Goal: Task Accomplishment & Management: Use online tool/utility

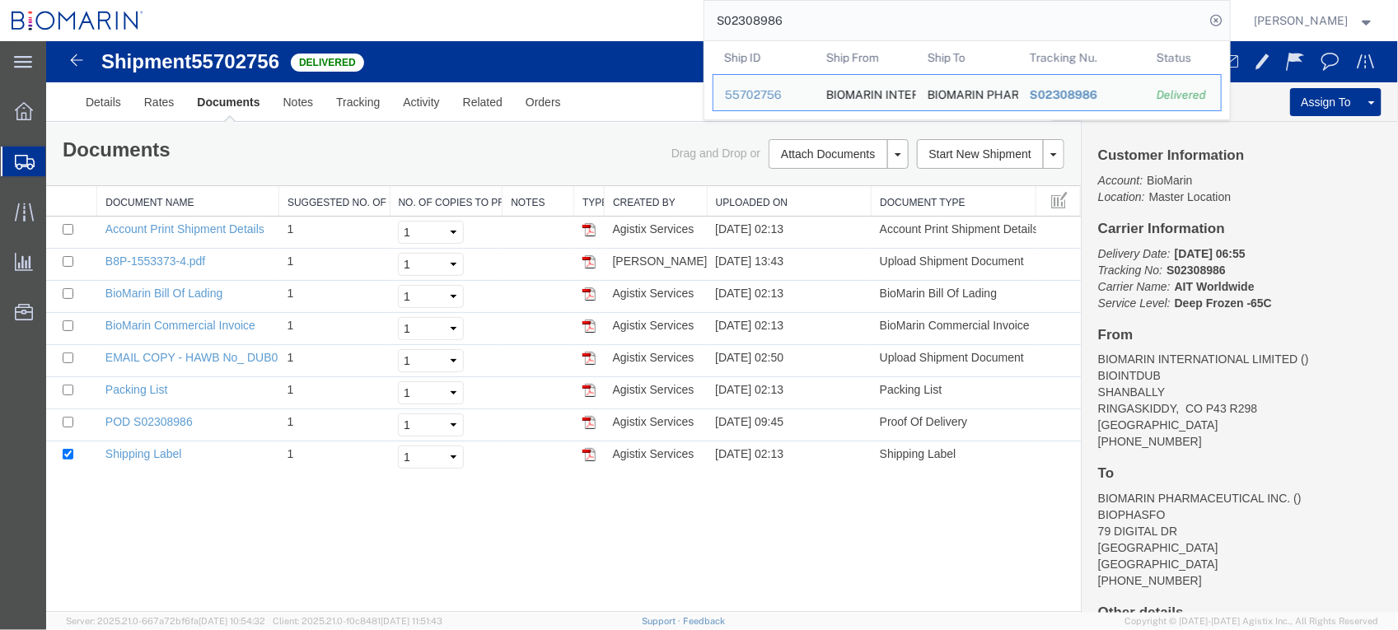
drag, startPoint x: 847, startPoint y: 21, endPoint x: 482, endPoint y: 21, distance: 365.0
click at [482, 21] on div "S02308986 Ship ID Ship From Ship To Tracking Nu. Status Ship ID 55702756 Ship F…" at bounding box center [692, 20] width 1075 height 41
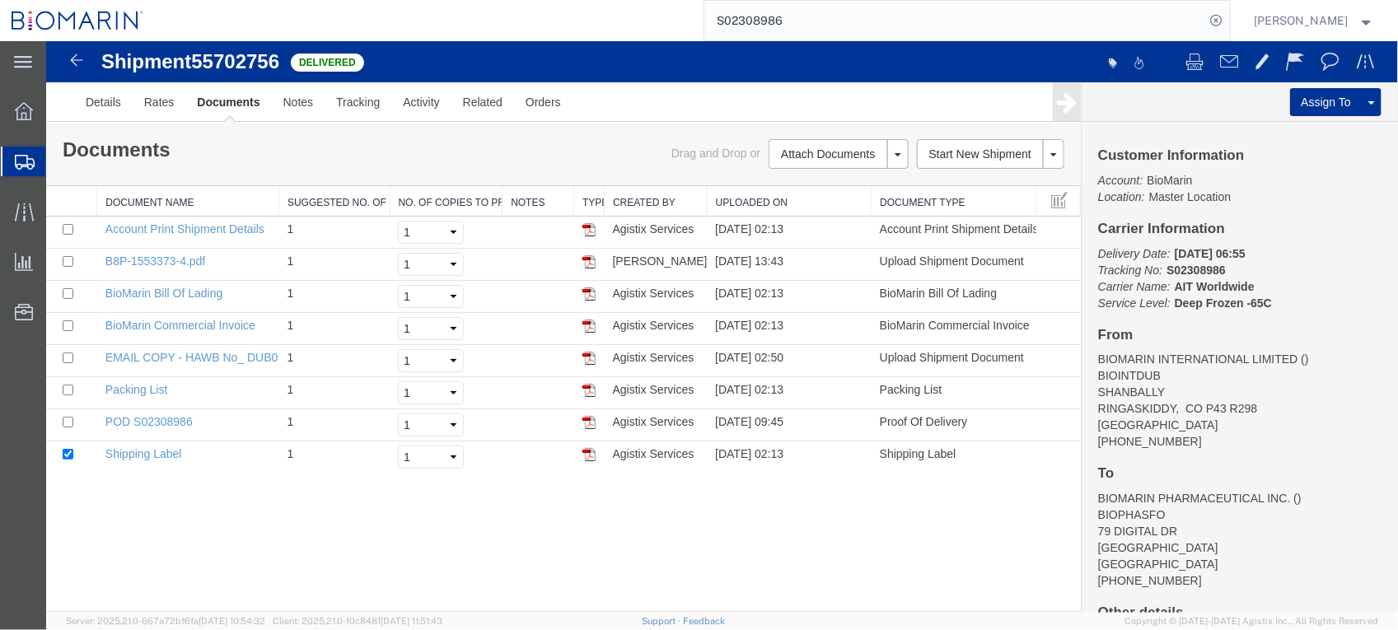
paste input "283598"
type input "S02283598"
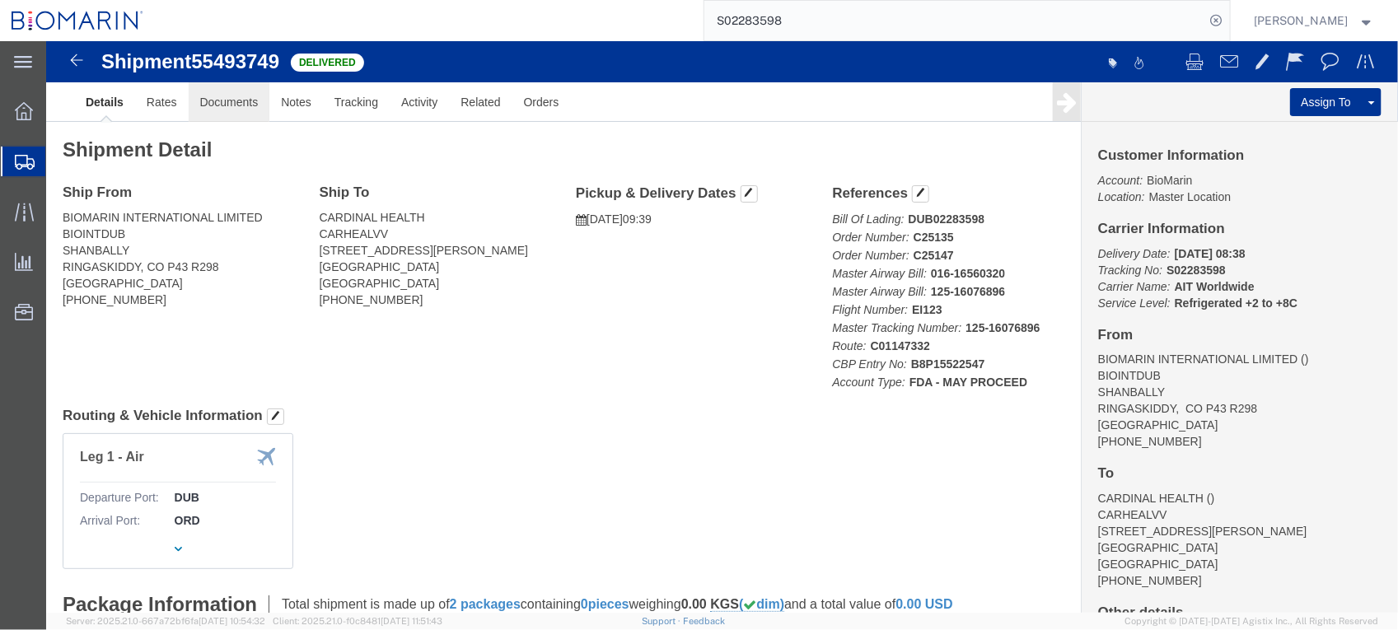
click link "Documents"
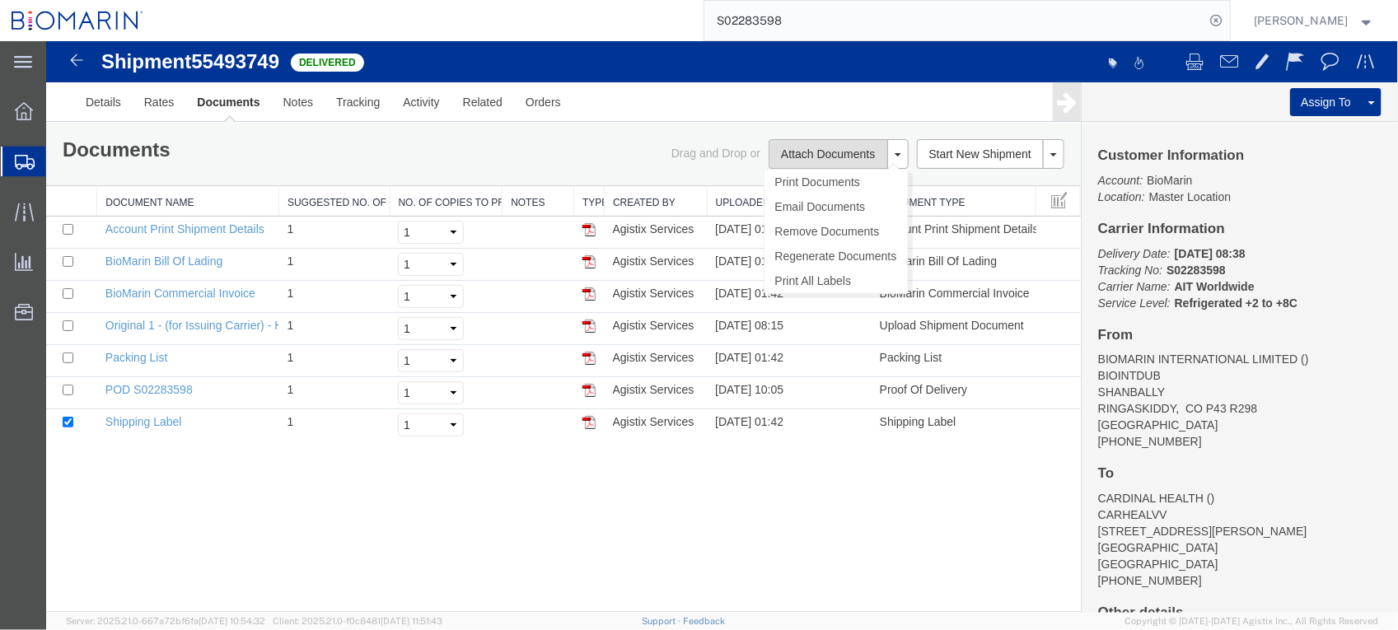
click at [827, 153] on button "Attach Documents" at bounding box center [827, 153] width 119 height 30
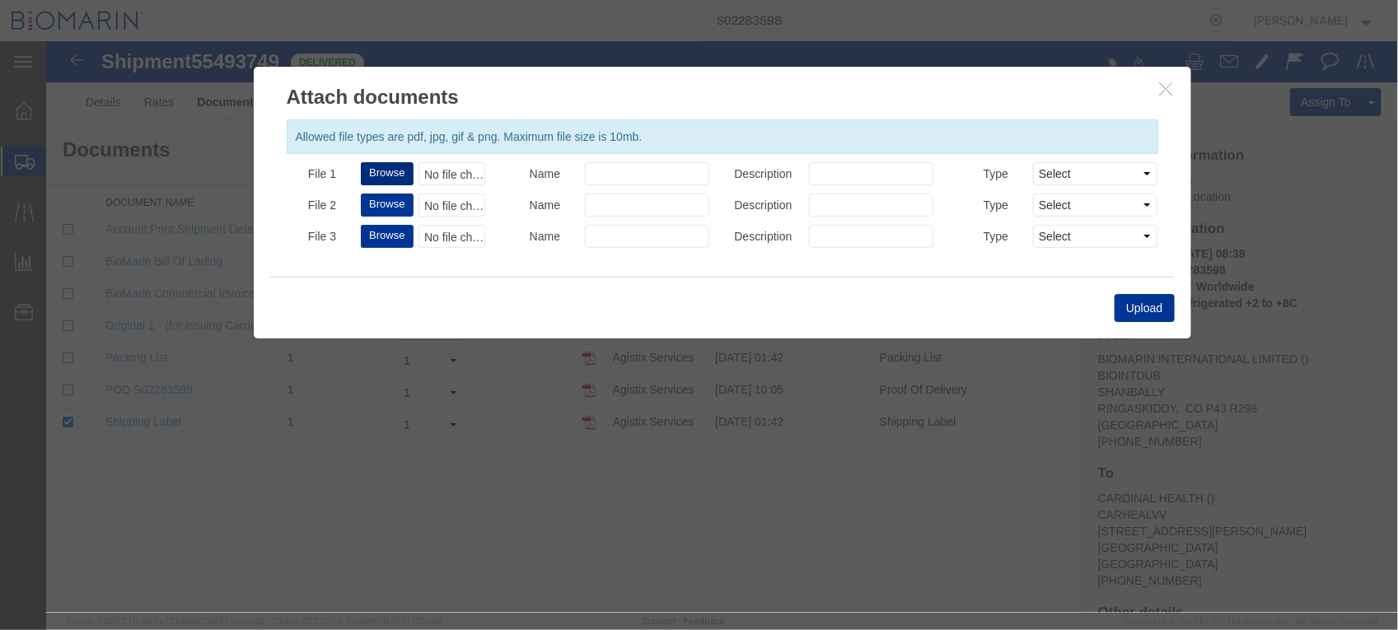
click at [392, 171] on button "Browse" at bounding box center [386, 173] width 52 height 23
type input "C:\fakepath\B8P-1552254-7.pdf"
click at [1146, 312] on button "Upload" at bounding box center [1143, 307] width 59 height 28
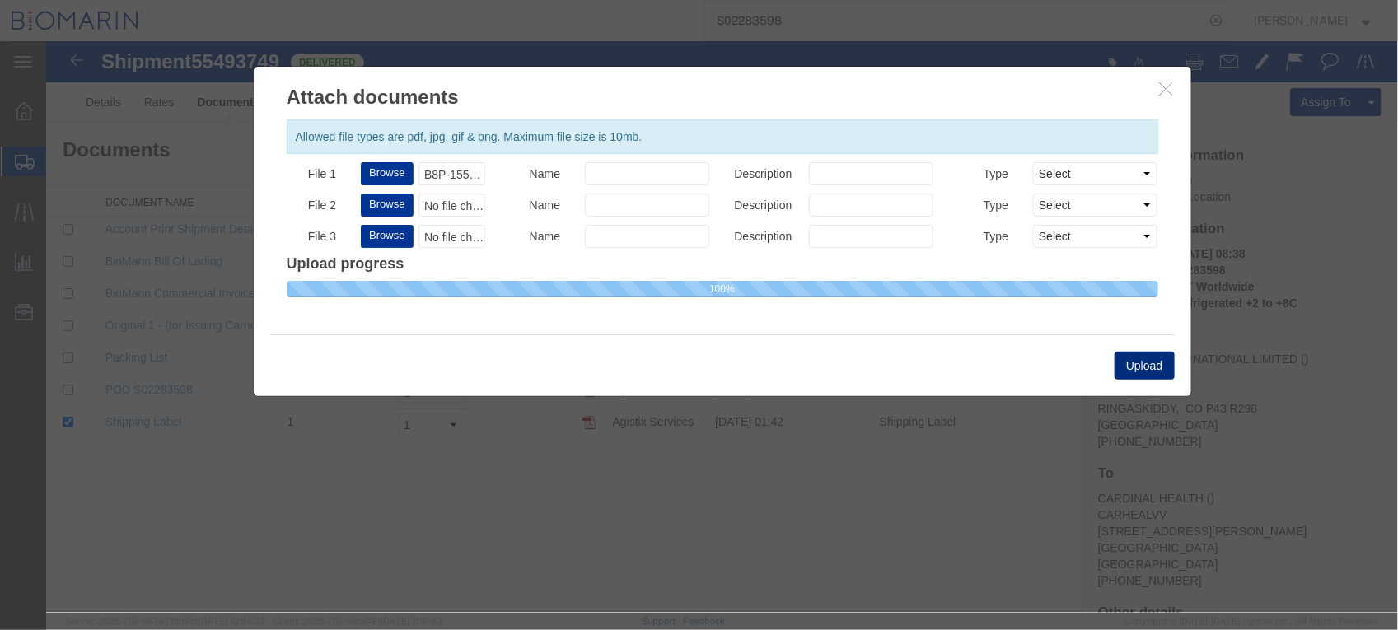
select select
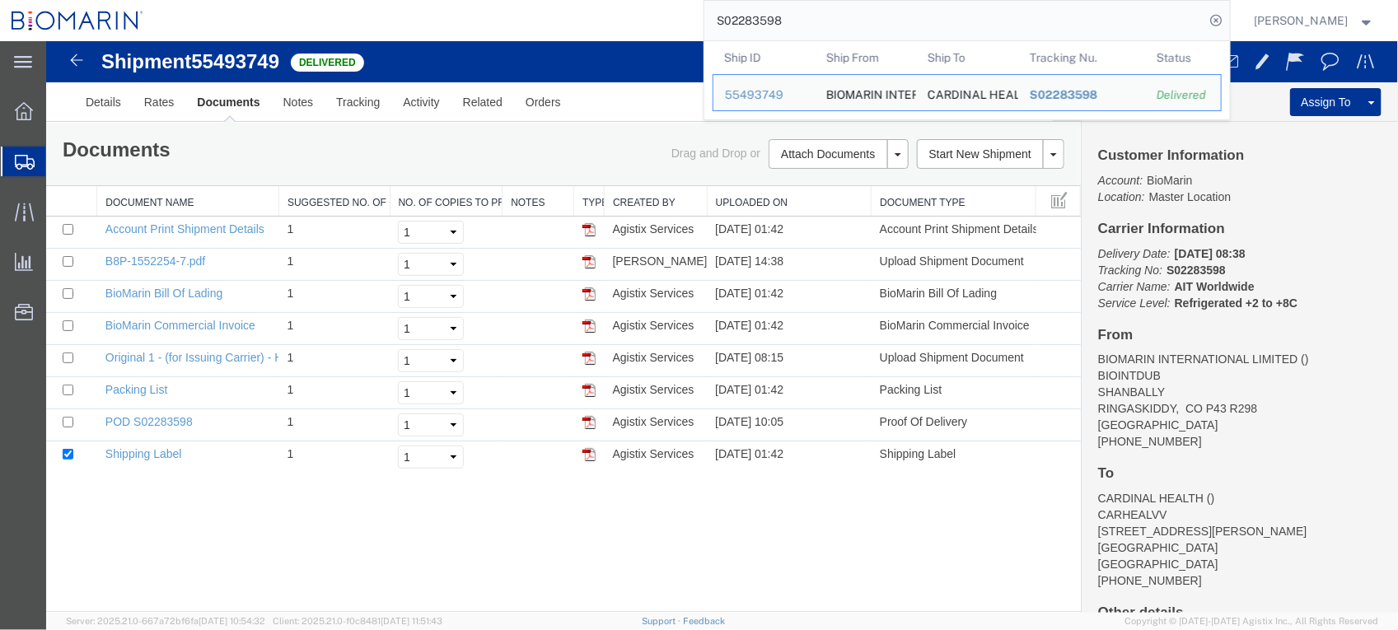
drag, startPoint x: 843, startPoint y: 21, endPoint x: 428, endPoint y: 21, distance: 414.5
click at [428, 21] on div "S02283598 Ship ID Ship From Ship To Tracking Nu. Status Ship ID 55493749 Ship F…" at bounding box center [692, 20] width 1075 height 41
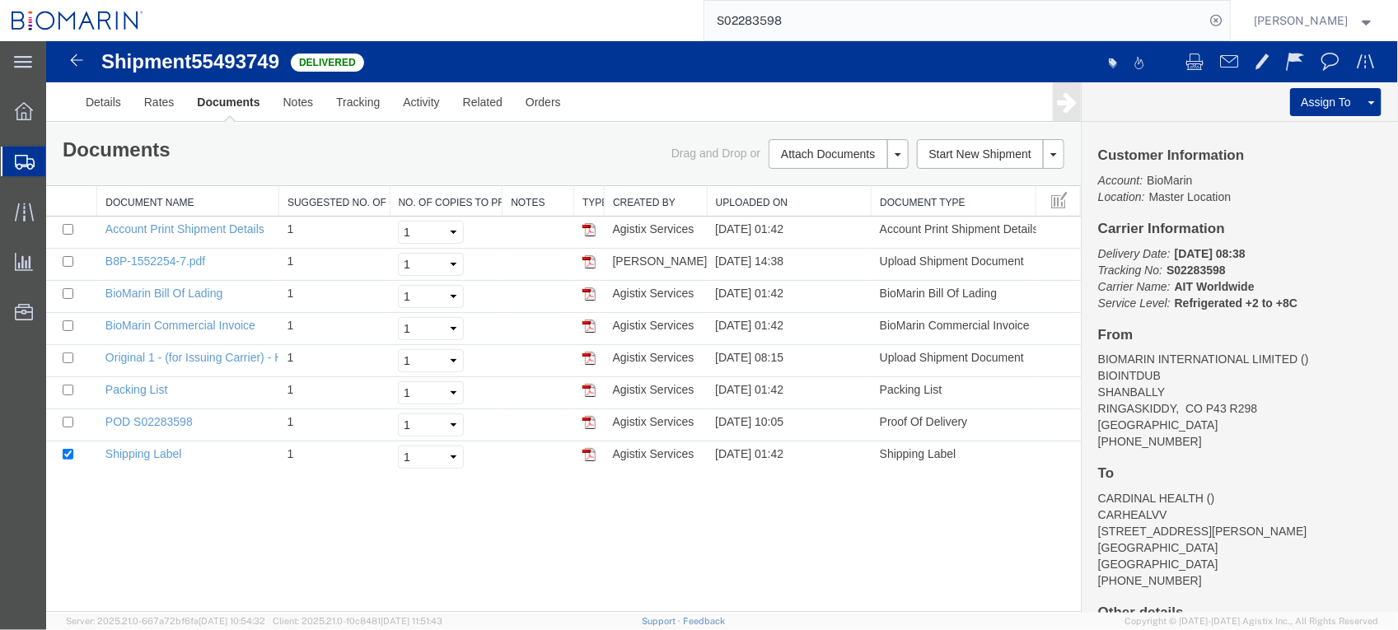
paste input "300761"
type input "S02300761"
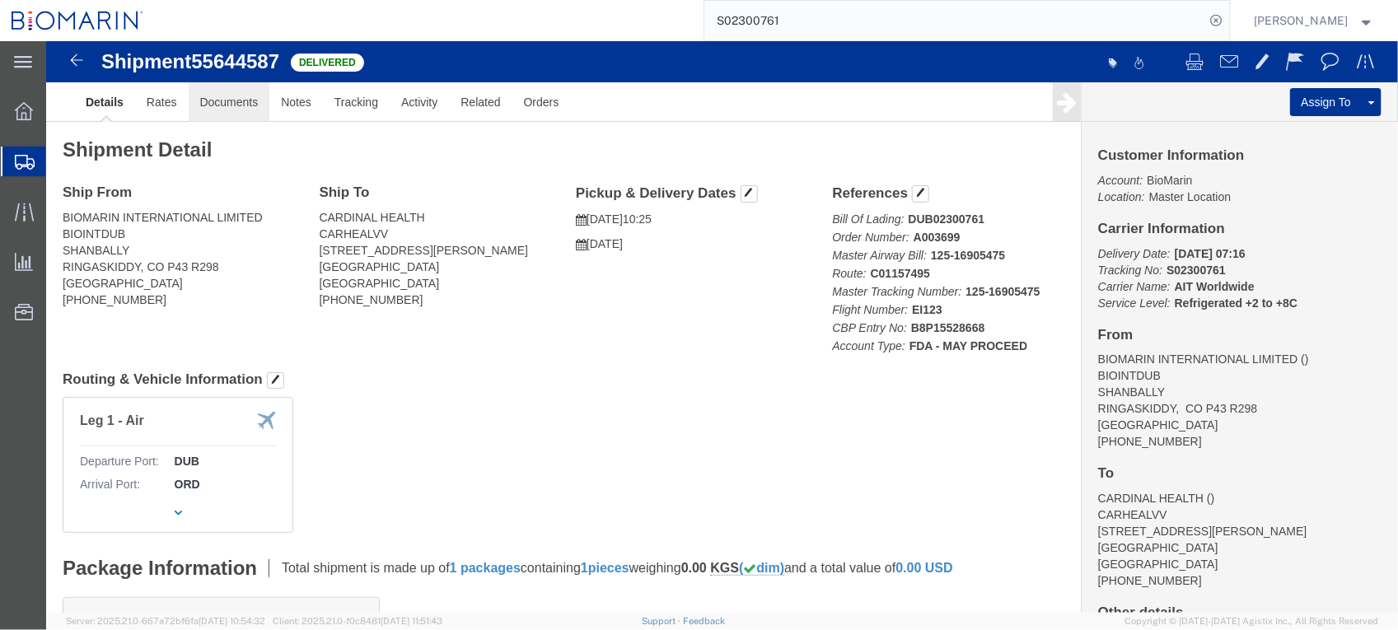
click link "Documents"
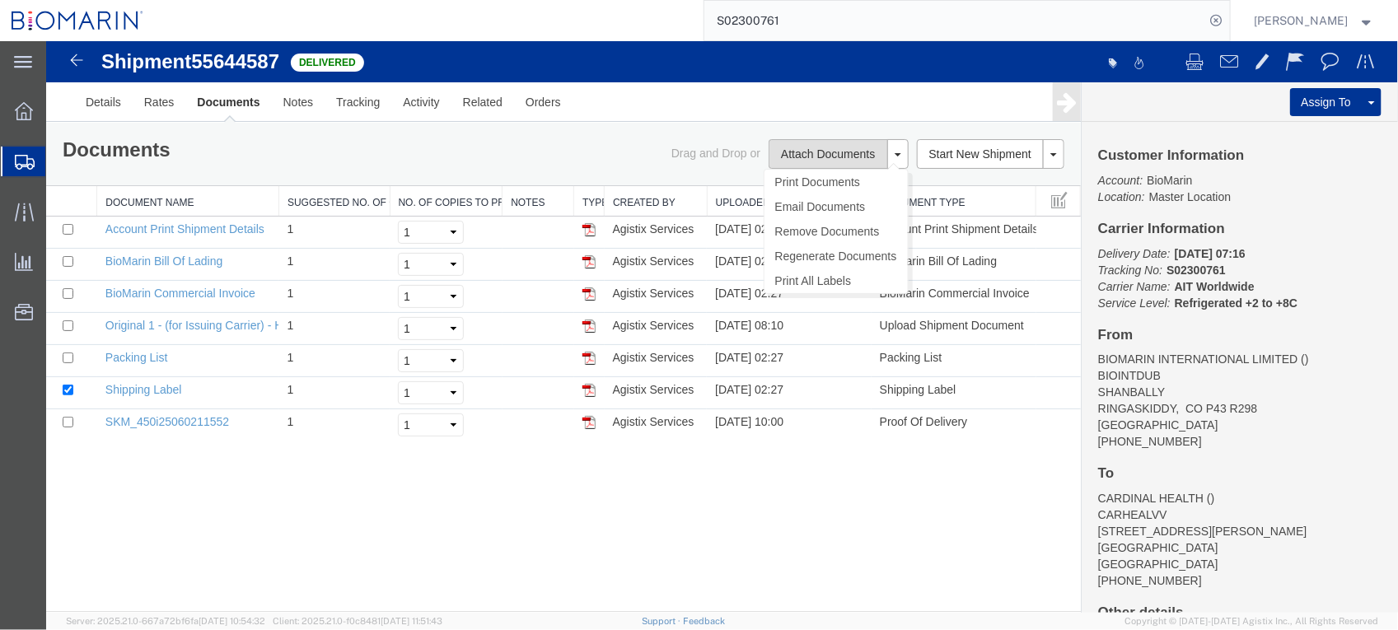
click at [805, 153] on button "Attach Documents" at bounding box center [827, 153] width 119 height 30
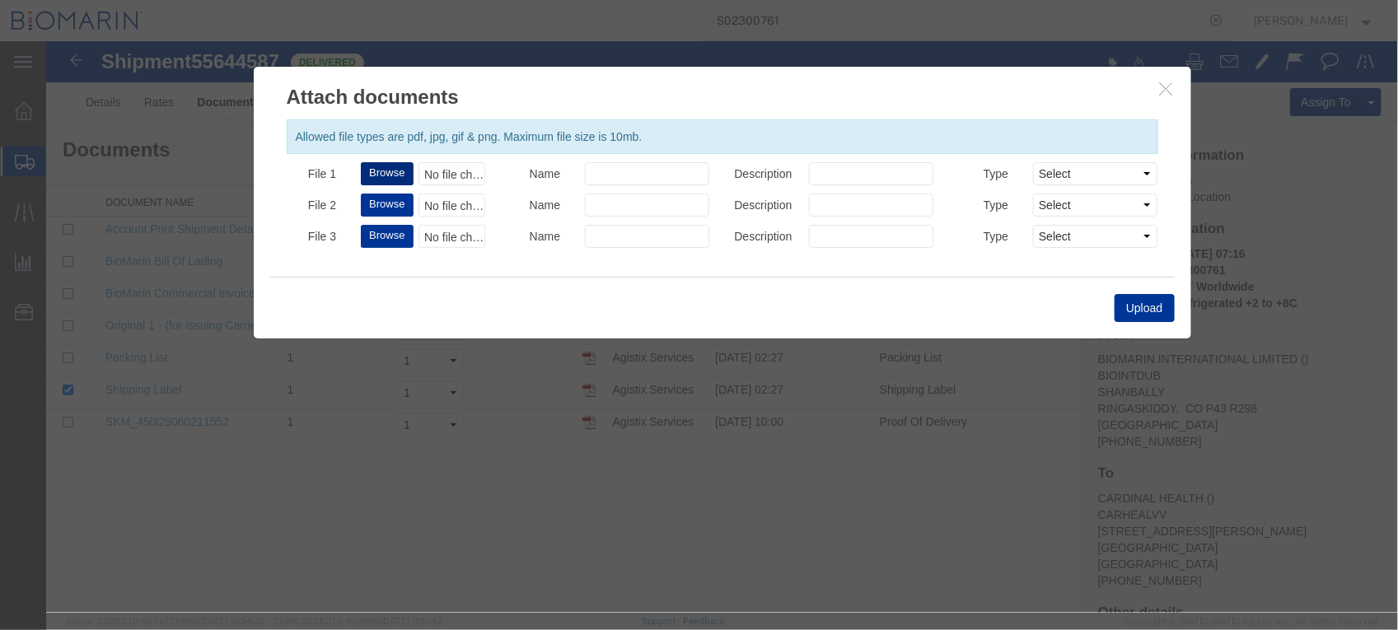
click at [408, 164] on button "Browse" at bounding box center [386, 173] width 52 height 23
type input "C:\fakepath\B8P-1552866-8.pdf"
click at [1138, 305] on button "Upload" at bounding box center [1143, 307] width 59 height 28
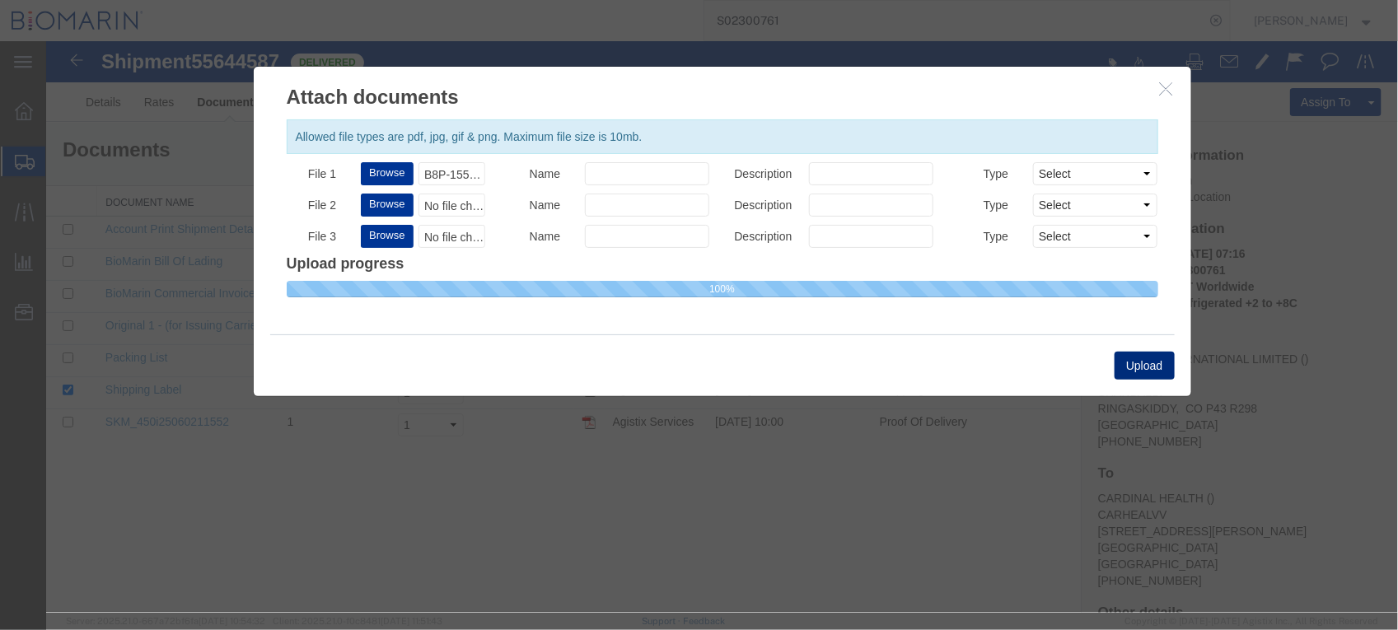
select select
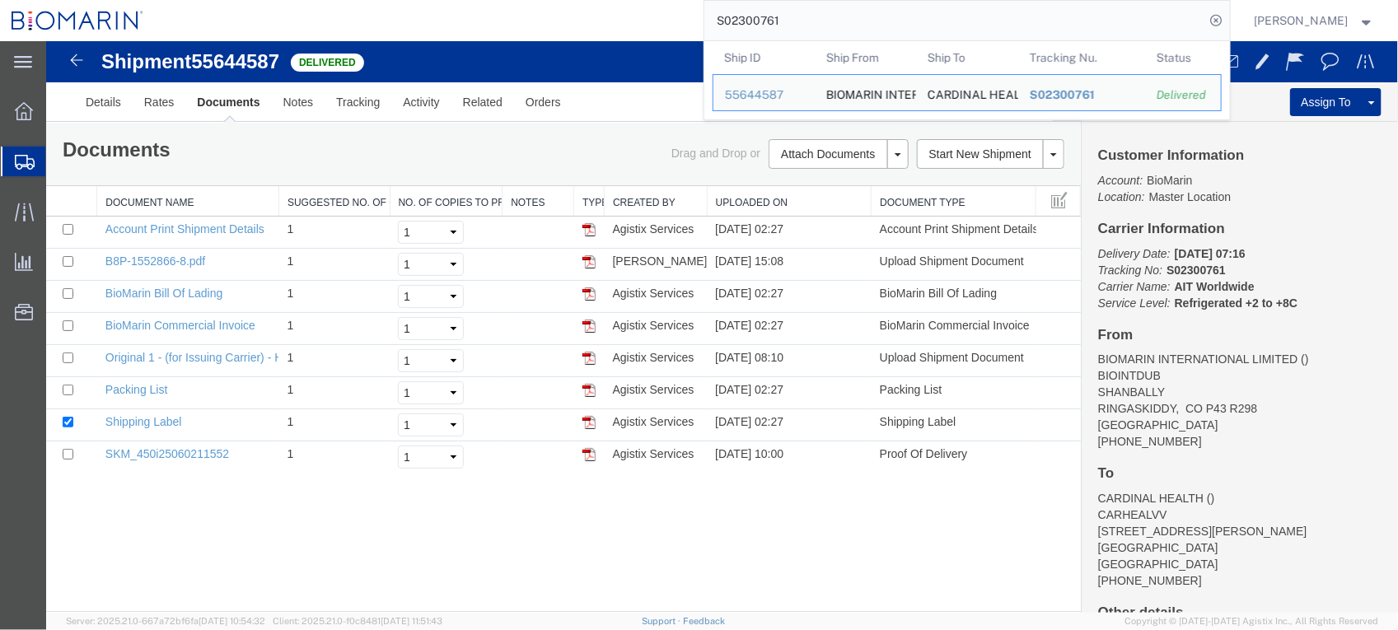
drag, startPoint x: 830, startPoint y: 18, endPoint x: 723, endPoint y: 18, distance: 106.3
click at [723, 18] on div "S02300761 Ship ID Ship From Ship To Tracking Nu. Status Ship ID 55644587 Ship F…" at bounding box center [692, 20] width 1075 height 41
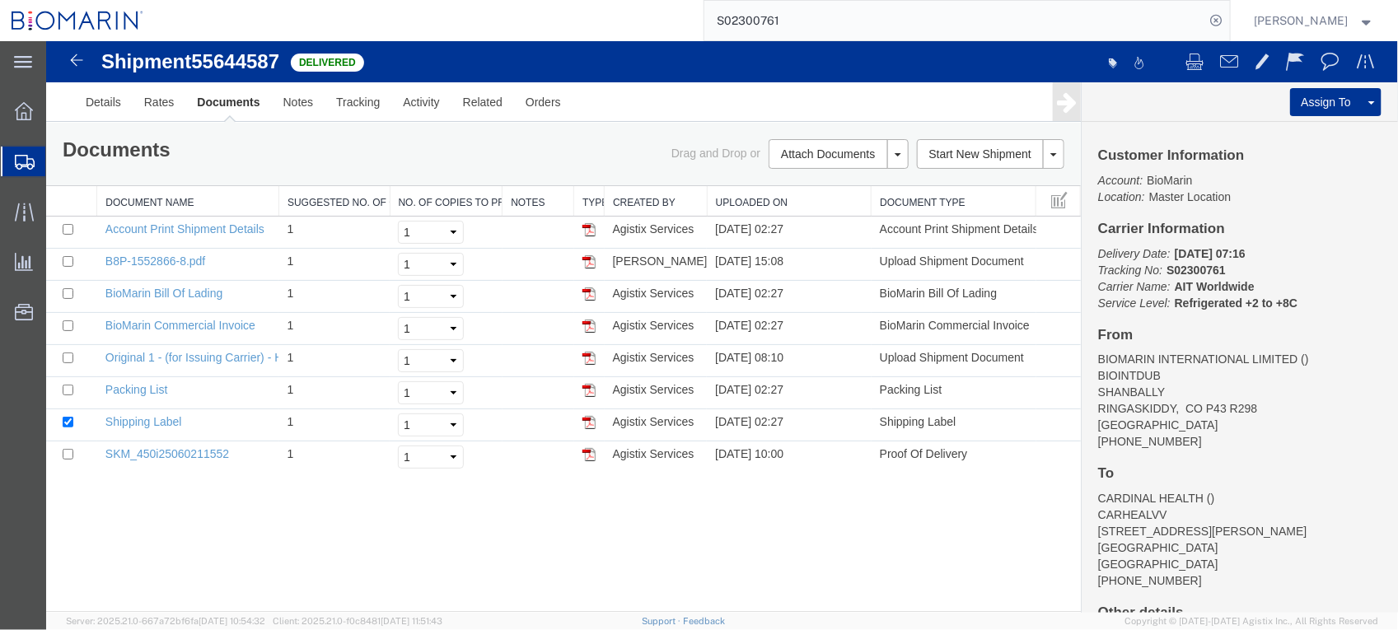
paste input "463215"
type input "S02463215"
